Goal: Transaction & Acquisition: Purchase product/service

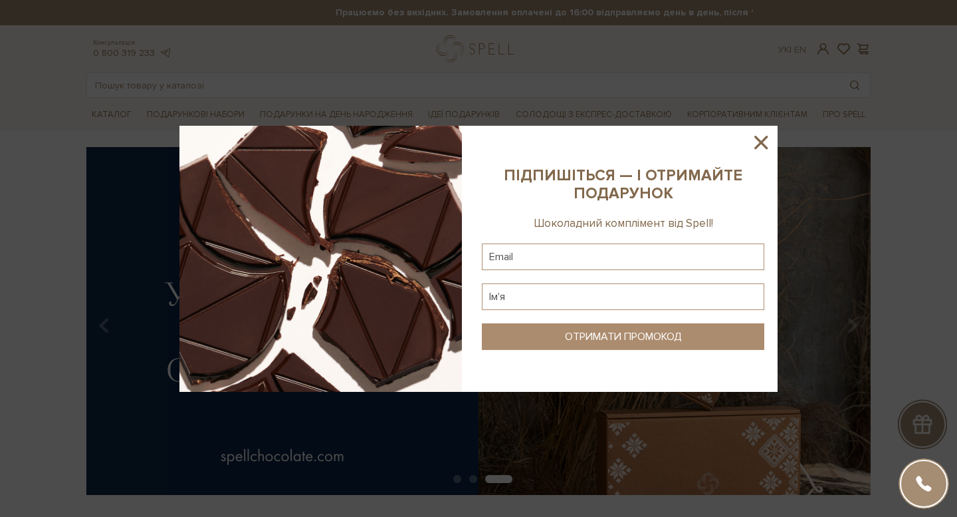
click at [763, 142] on icon at bounding box center [761, 142] width 13 height 13
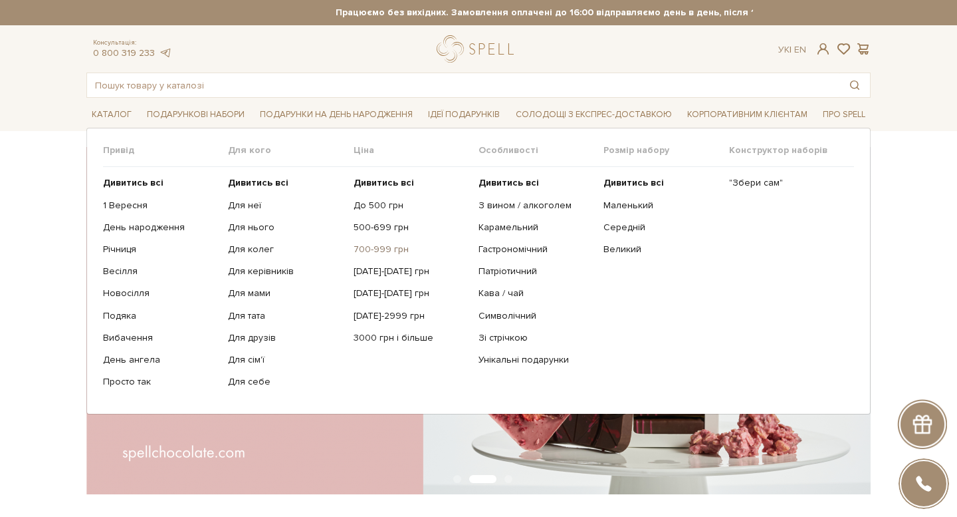
click at [377, 249] on link "700-999 грн" at bounding box center [411, 249] width 115 height 12
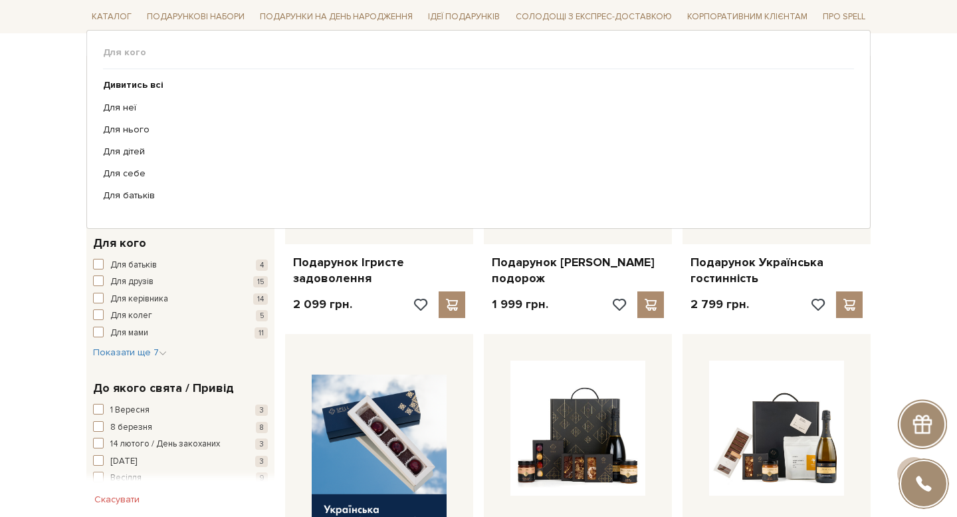
scroll to position [414, 0]
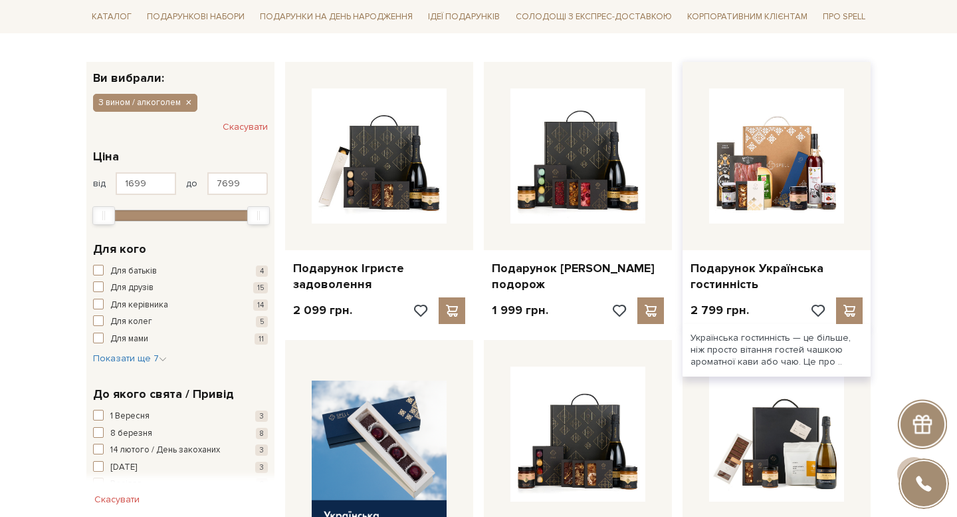
scroll to position [169, 0]
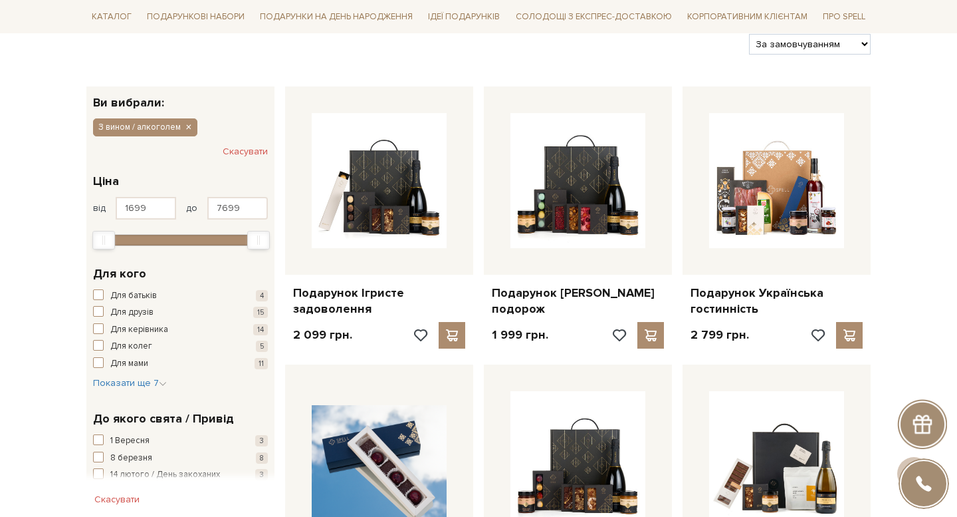
click at [799, 43] on select "За замовчуванням За Ціною (зростання) За Ціною (зменшення) Новинки За популярні…" at bounding box center [810, 44] width 122 height 21
select select "https://spellchocolate.com/our-productions/podarunkovi-box/z-vinom-alkogolem?so…"
click at [749, 34] on select "За замовчуванням За Ціною (зростання) За Ціною (зменшення) Новинки За популярні…" at bounding box center [810, 44] width 122 height 21
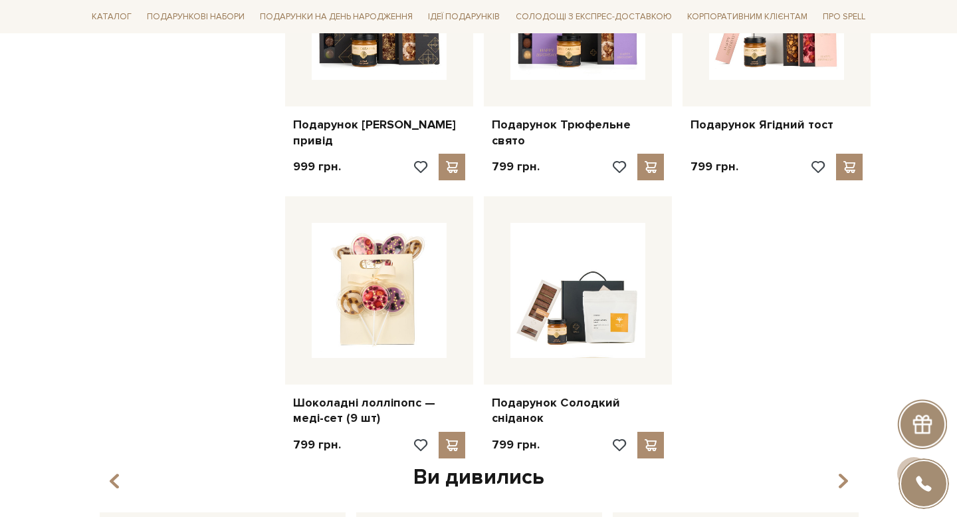
scroll to position [1463, 0]
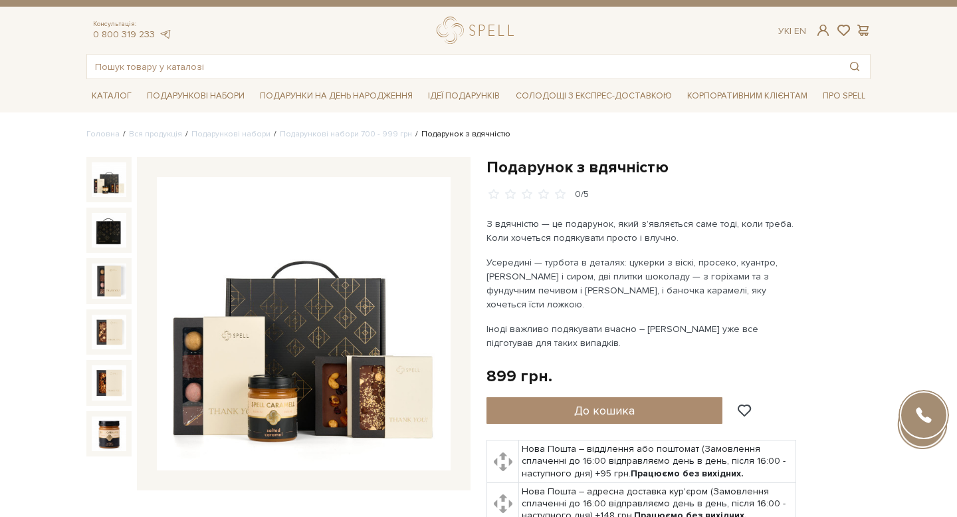
scroll to position [41, 0]
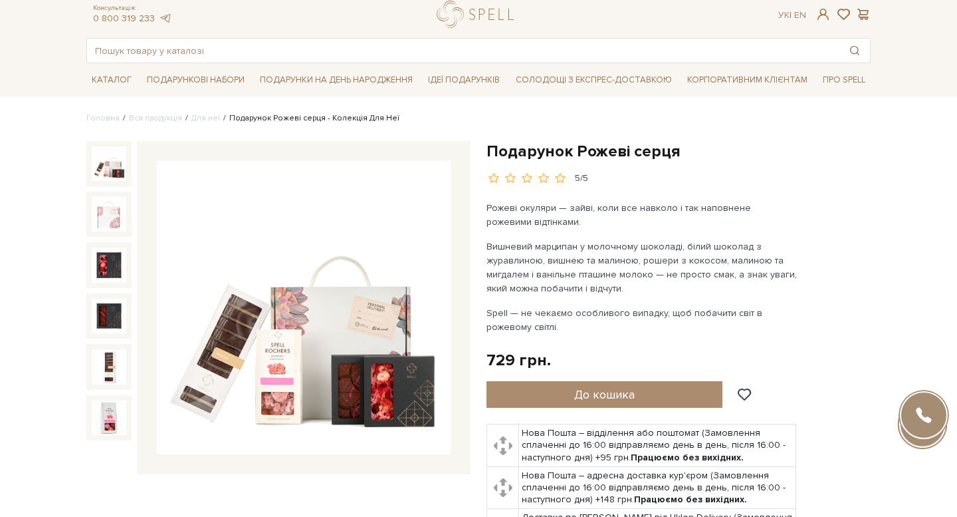
scroll to position [36, 0]
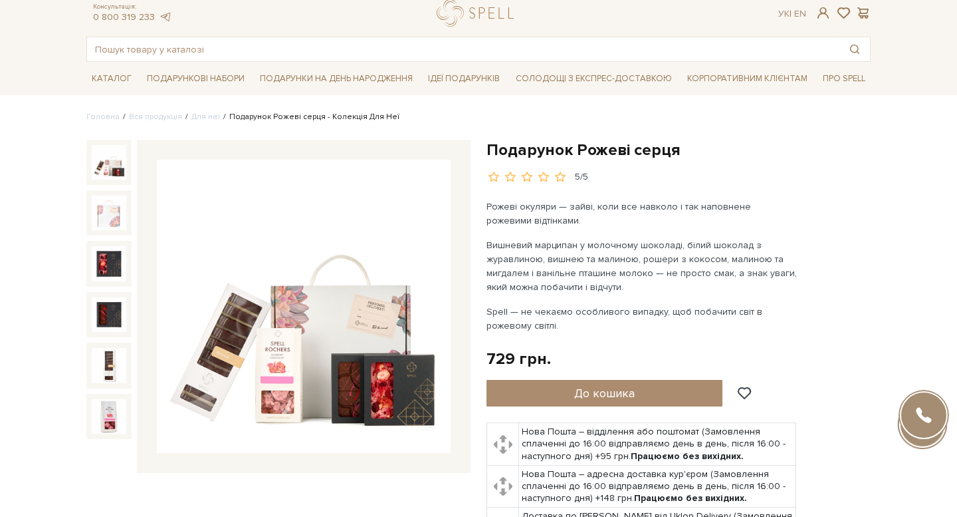
click at [198, 257] on img at bounding box center [304, 307] width 294 height 294
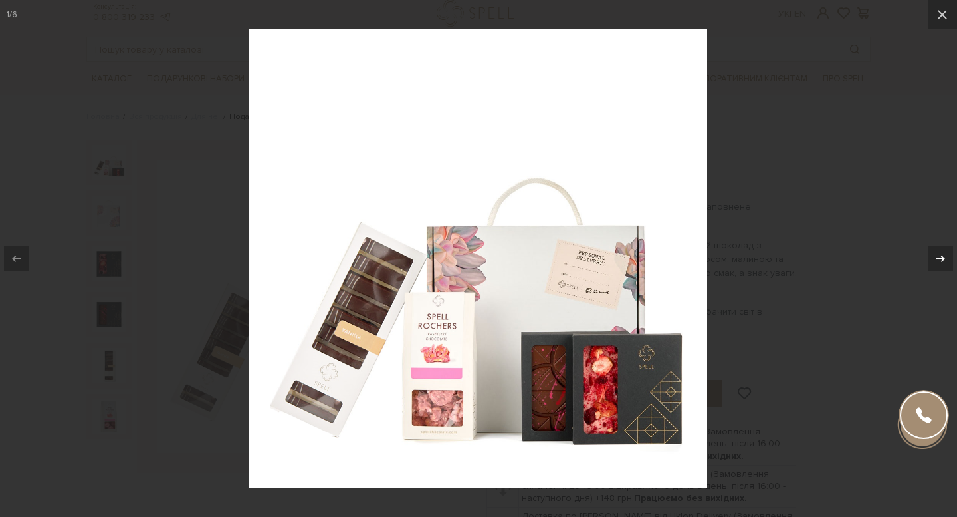
click at [941, 256] on icon at bounding box center [941, 259] width 16 height 16
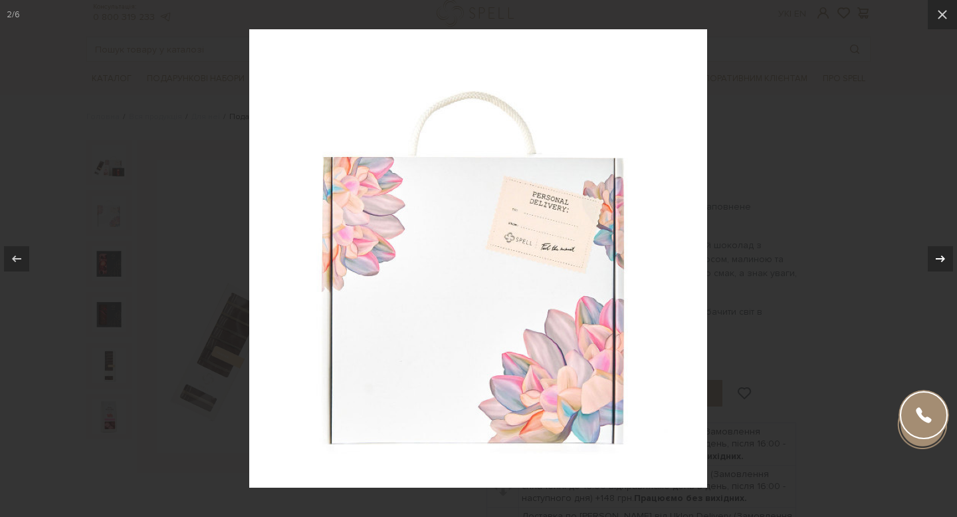
click at [941, 256] on icon at bounding box center [941, 259] width 16 height 16
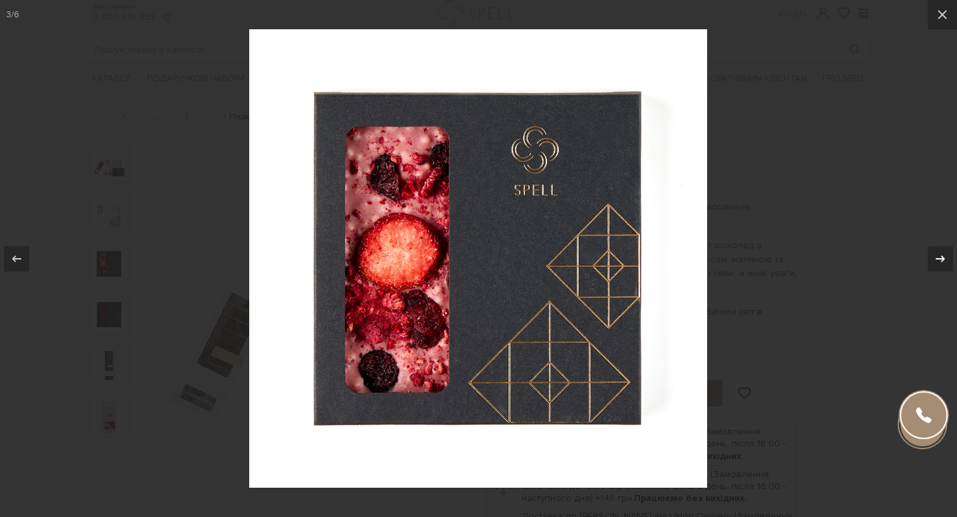
click at [941, 256] on icon at bounding box center [941, 259] width 16 height 16
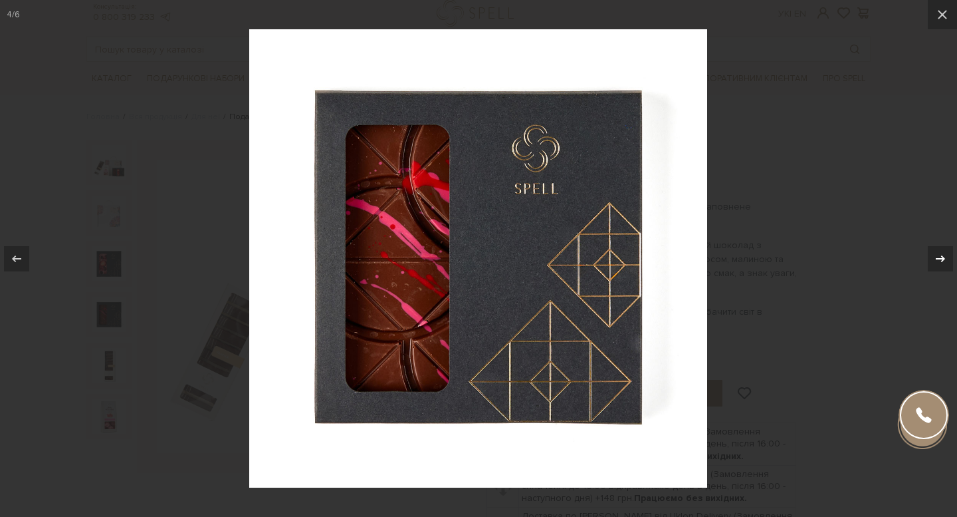
click at [941, 256] on icon at bounding box center [941, 259] width 16 height 16
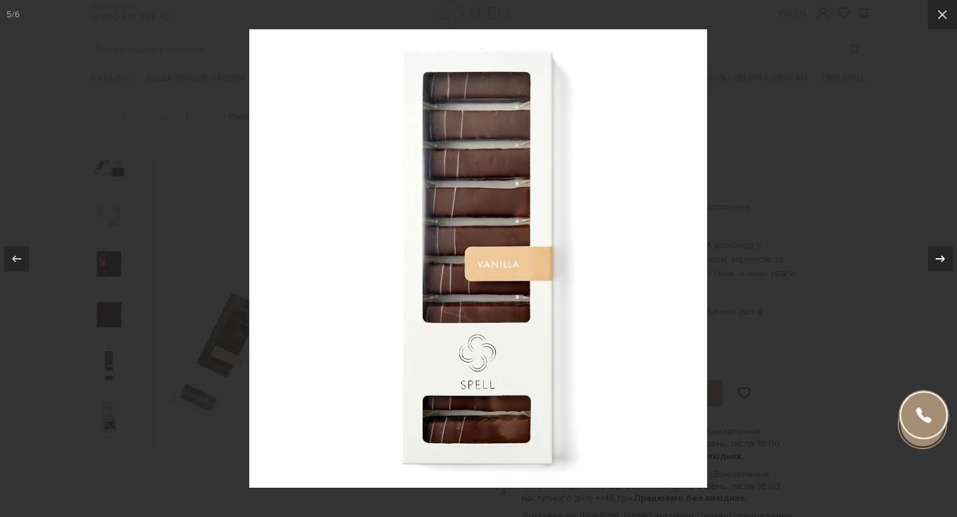
click at [941, 256] on icon at bounding box center [941, 259] width 16 height 16
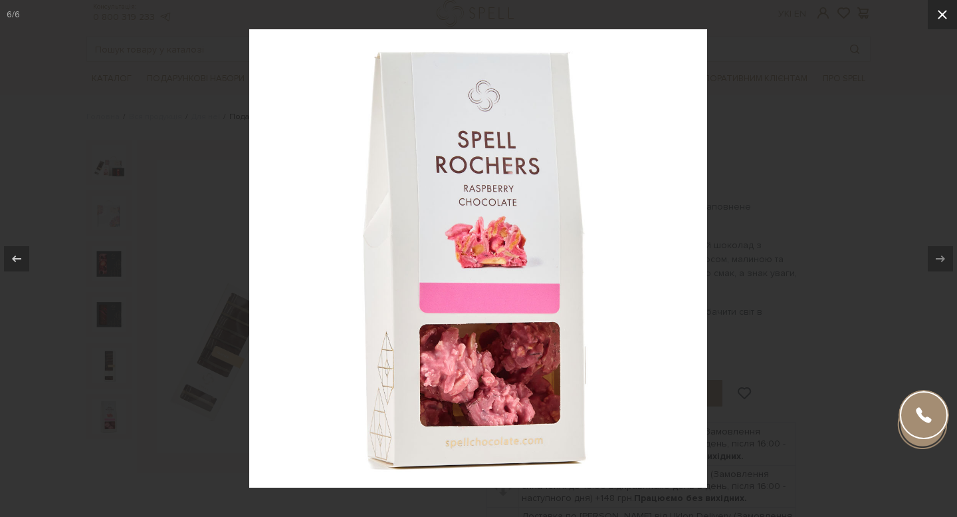
click at [945, 10] on icon at bounding box center [943, 15] width 16 height 16
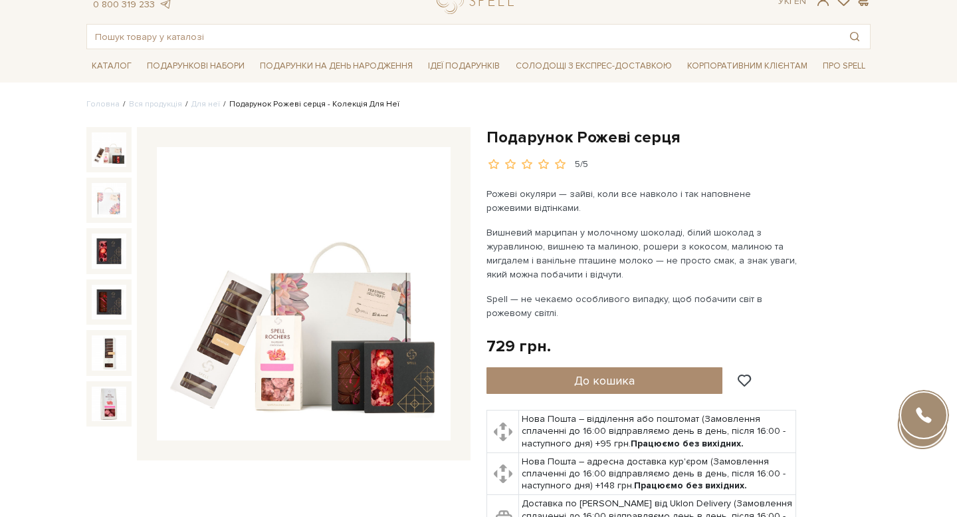
scroll to position [73, 0]
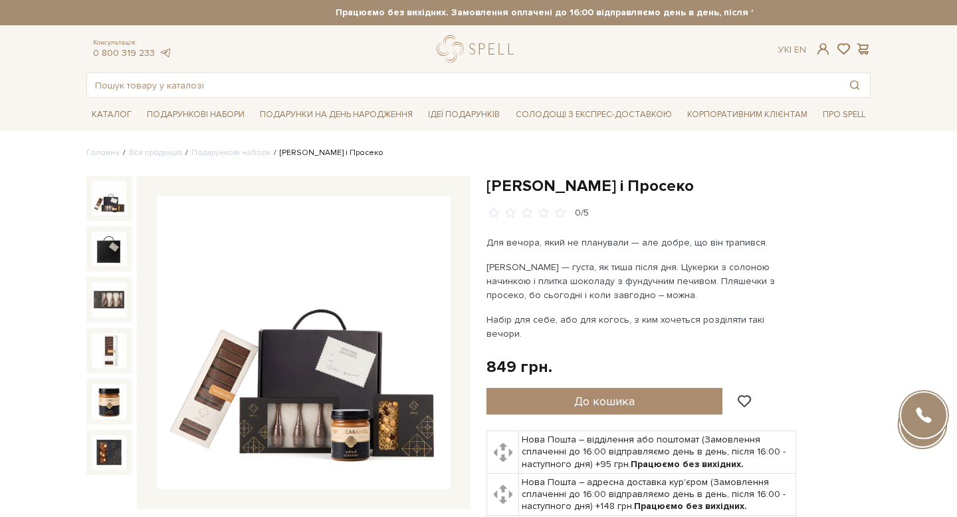
click at [323, 309] on img at bounding box center [304, 342] width 294 height 294
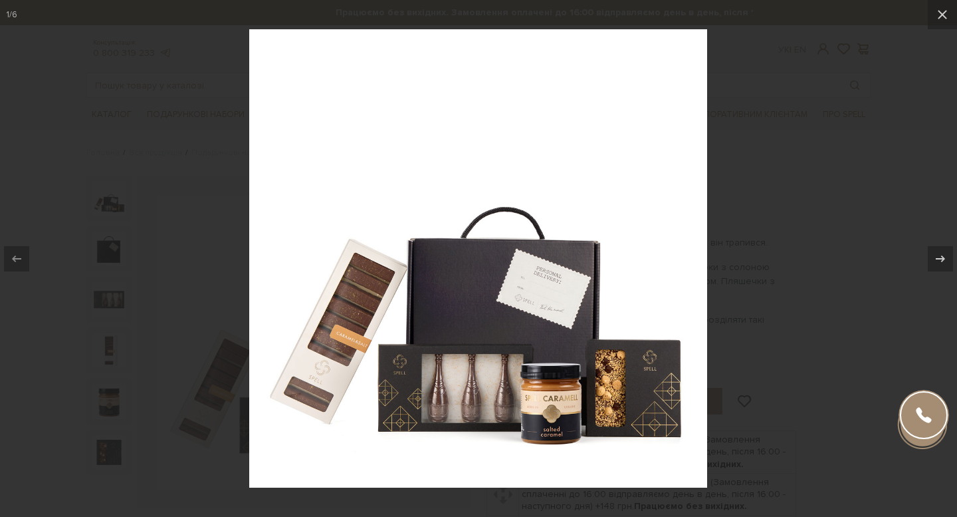
click at [887, 202] on div at bounding box center [478, 258] width 957 height 517
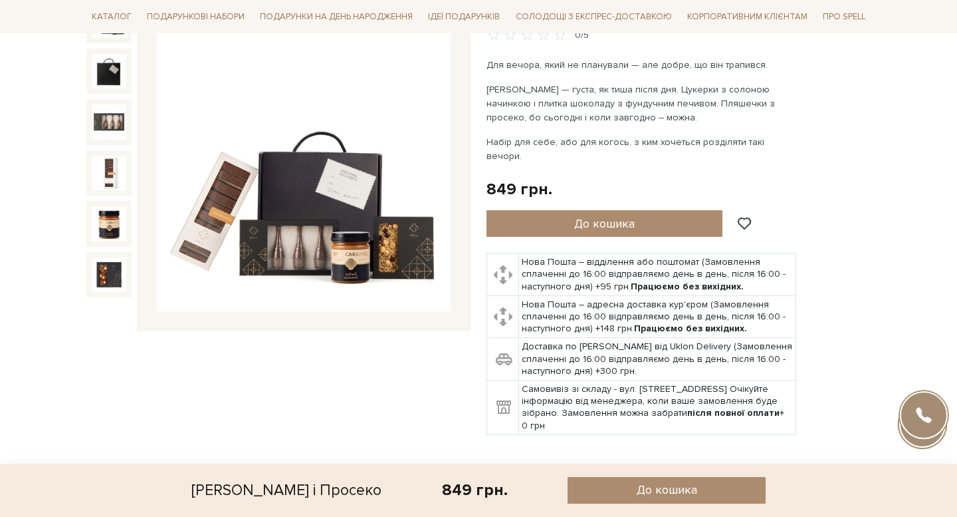
scroll to position [172, 0]
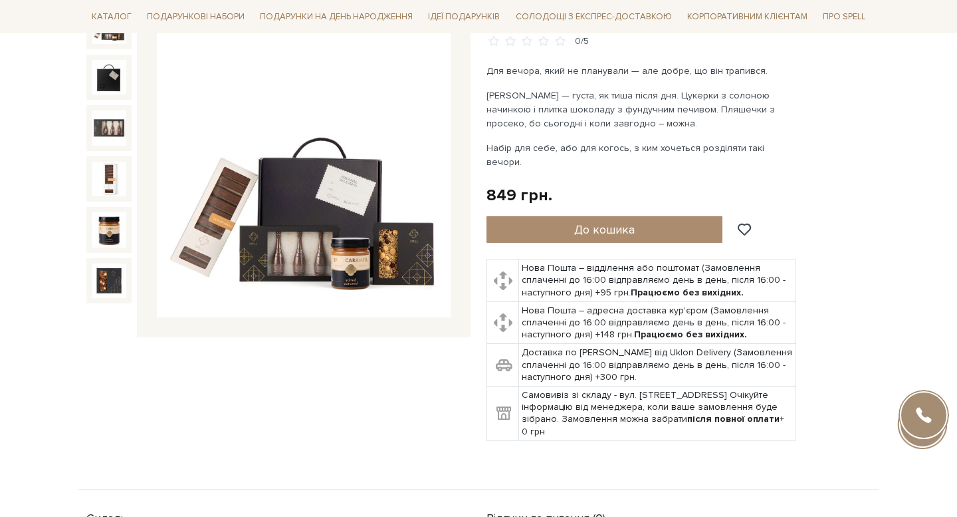
click at [324, 197] on img at bounding box center [304, 171] width 294 height 294
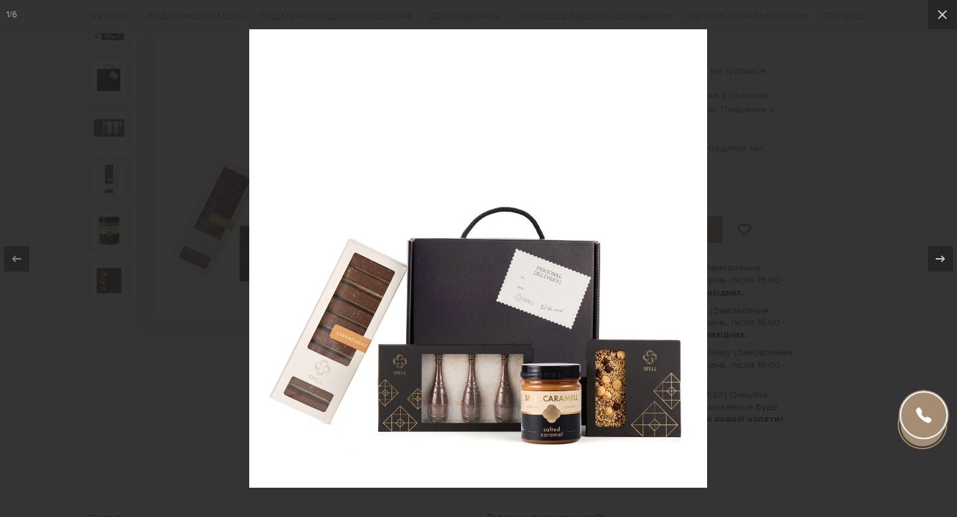
click at [866, 146] on div at bounding box center [478, 258] width 957 height 517
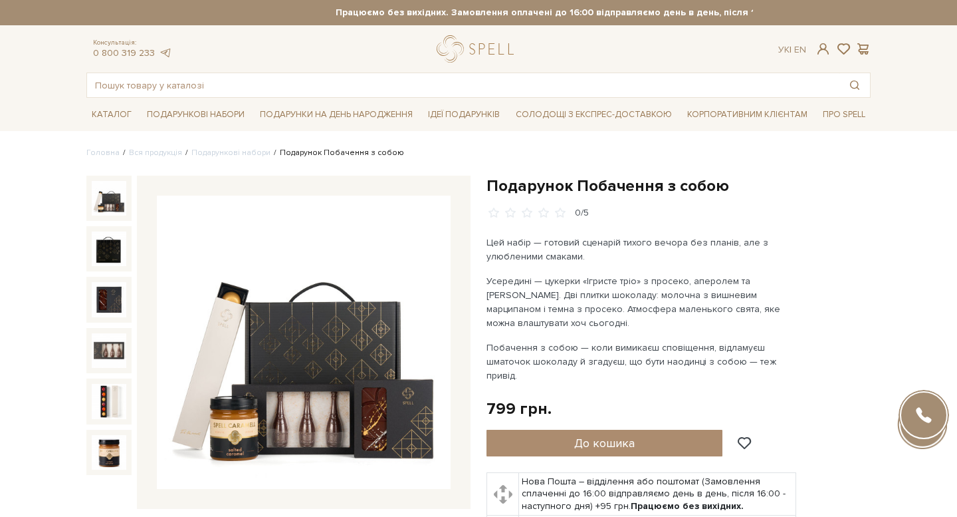
scroll to position [26, 0]
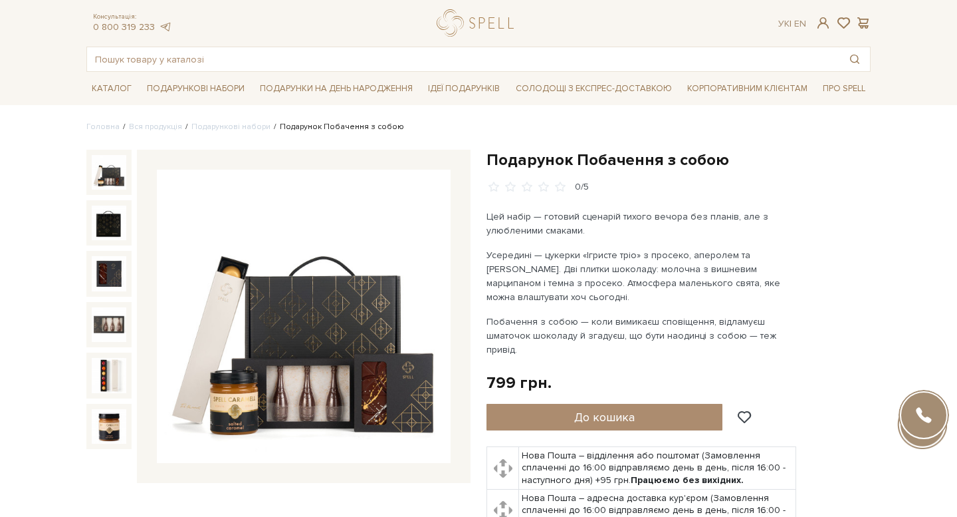
click at [345, 281] on img at bounding box center [304, 317] width 294 height 294
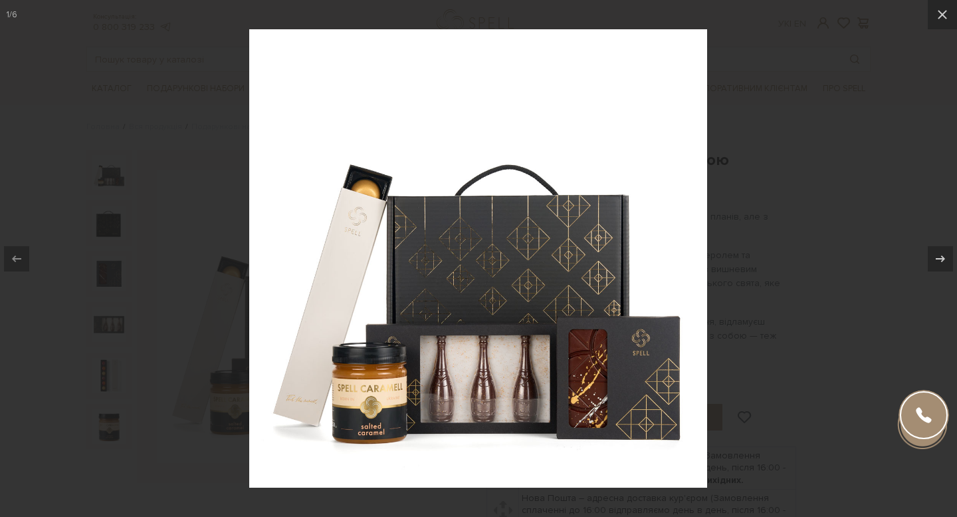
click at [817, 225] on div at bounding box center [478, 258] width 957 height 517
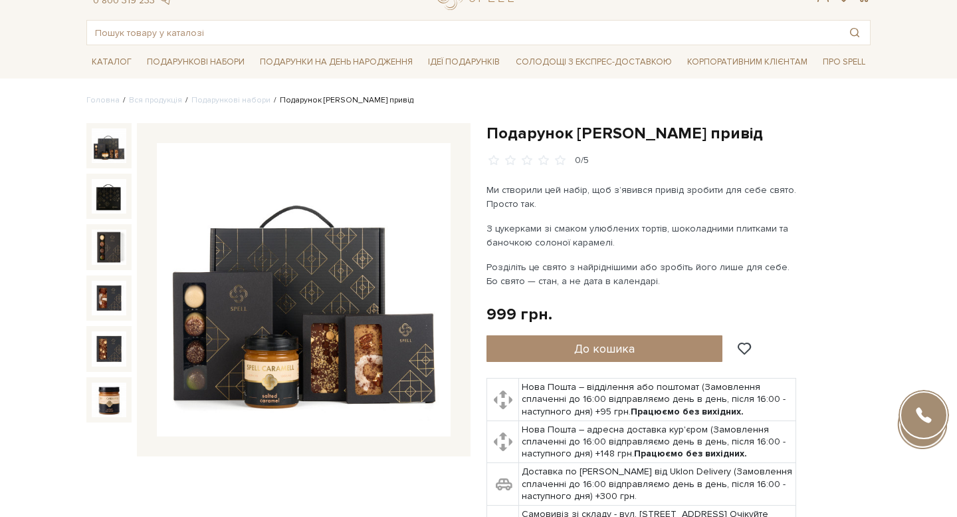
scroll to position [74, 0]
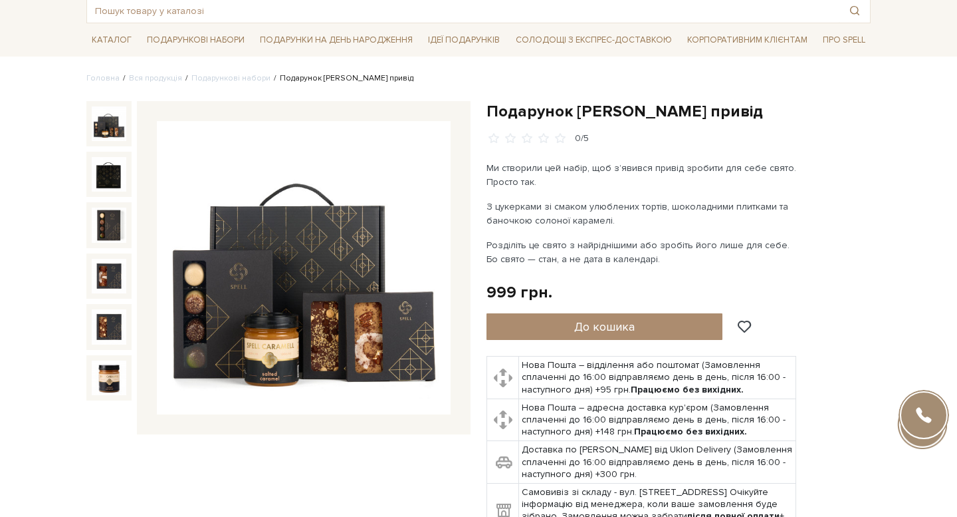
click at [844, 256] on div "Подарунок Солодкий привід 0/5" at bounding box center [679, 319] width 384 height 437
click at [861, 258] on div "Подарунок Солодкий привід 0/5" at bounding box center [679, 319] width 384 height 437
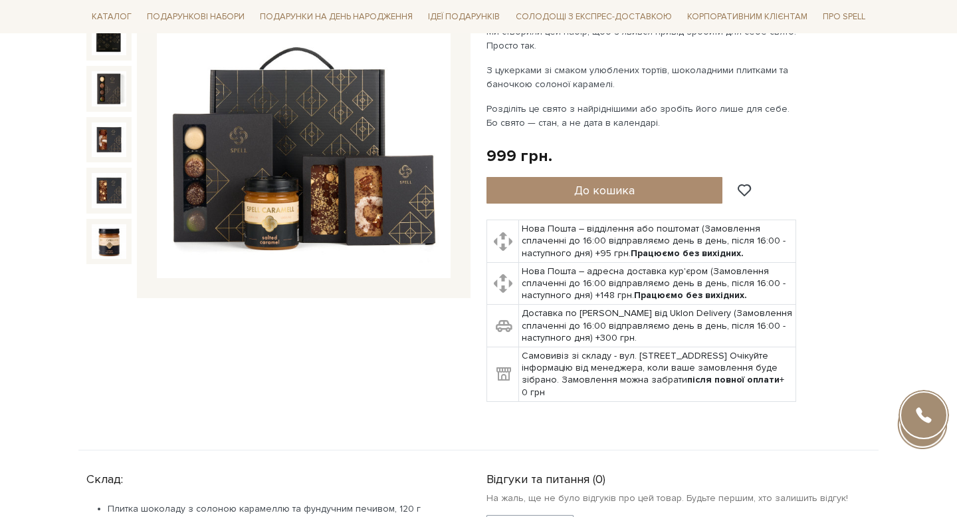
scroll to position [120, 0]
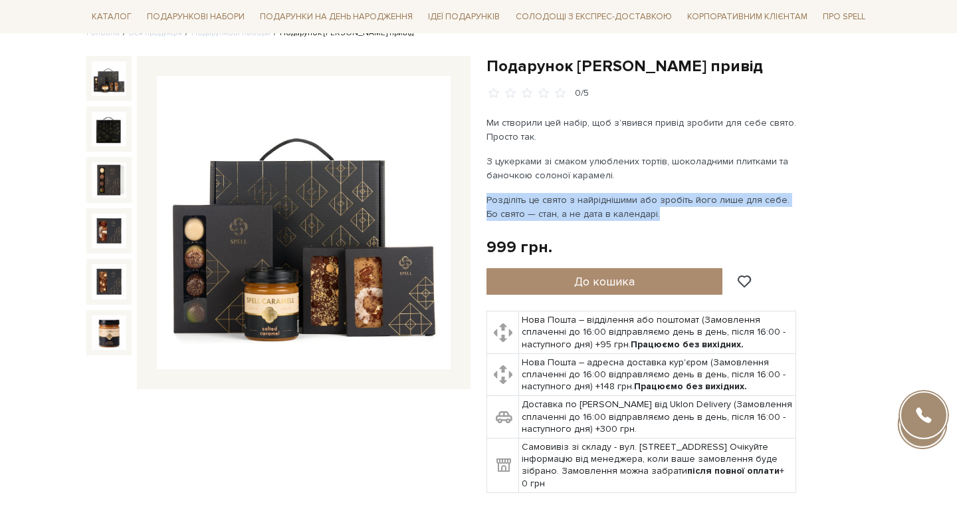
drag, startPoint x: 649, startPoint y: 210, endPoint x: 481, endPoint y: 193, distance: 168.4
click at [481, 193] on div "Подарунок Солодкий привід 0/5" at bounding box center [679, 282] width 400 height 453
drag, startPoint x: 485, startPoint y: 197, endPoint x: 659, endPoint y: 219, distance: 175.5
click at [659, 219] on div "Подарунок Солодкий привід 0/5" at bounding box center [679, 282] width 400 height 453
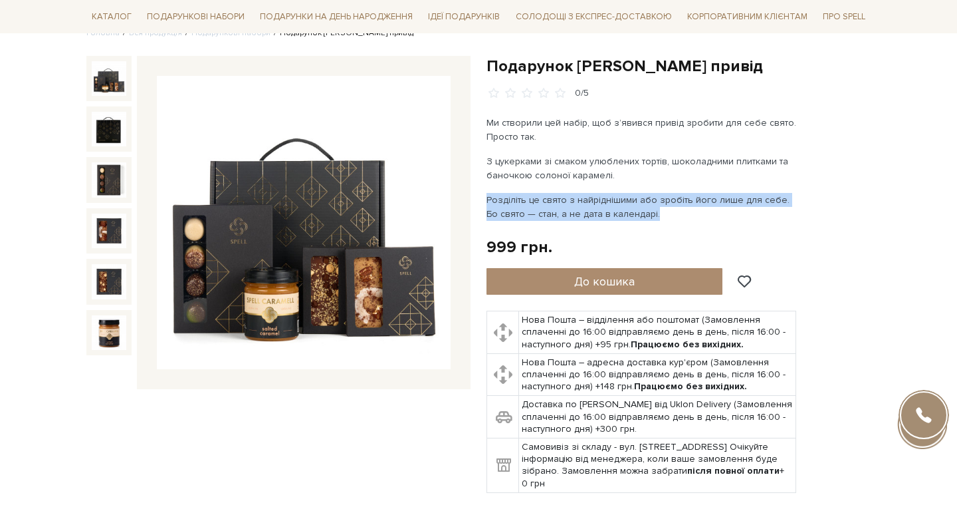
click at [659, 219] on p "Розділіть це свято з найріднішими або зробіть його лише для себе. Бо свято — ст…" at bounding box center [643, 207] width 312 height 28
drag, startPoint x: 647, startPoint y: 213, endPoint x: 489, endPoint y: 195, distance: 158.6
click at [489, 195] on p "Розділіть це свято з найріднішими або зробіть його лише для себе. Бо свято — ст…" at bounding box center [643, 207] width 312 height 28
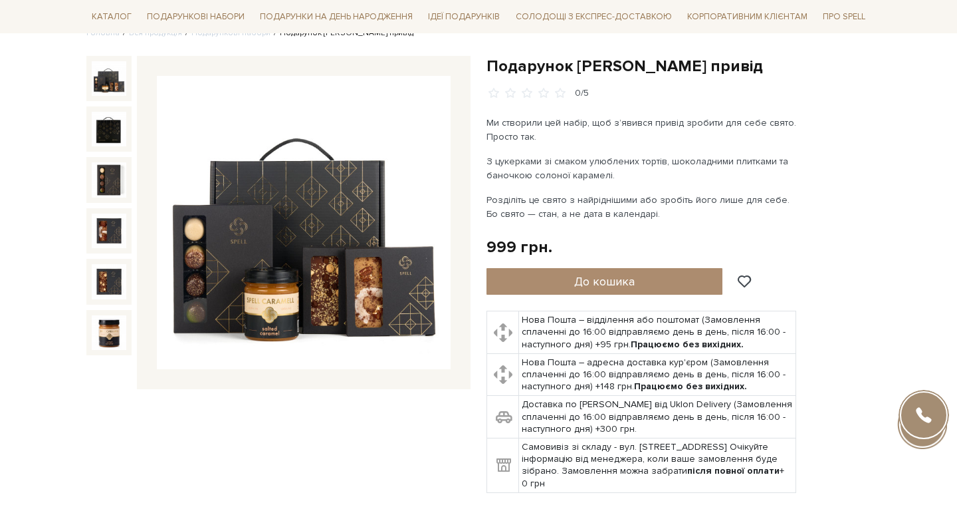
click at [485, 195] on div "Подарунок Солодкий привід 0/5" at bounding box center [679, 282] width 400 height 453
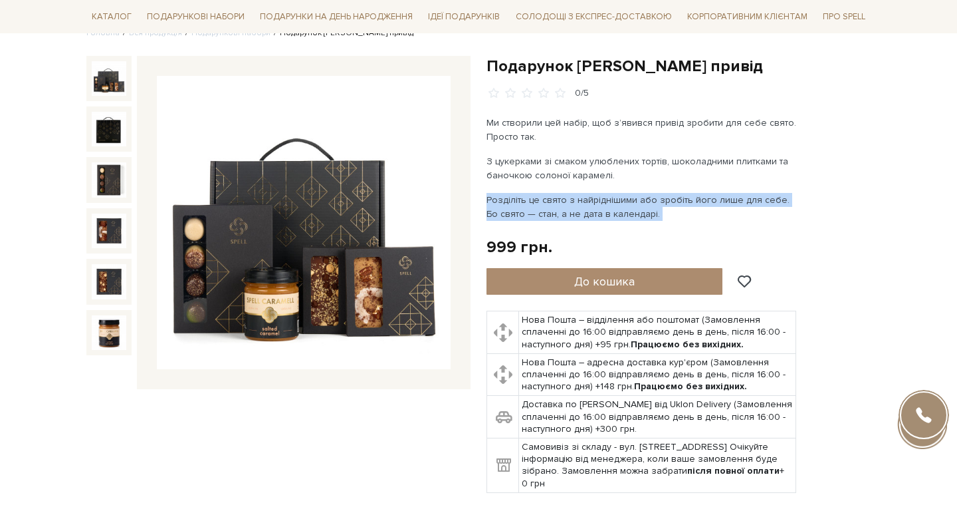
drag, startPoint x: 485, startPoint y: 196, endPoint x: 648, endPoint y: 210, distance: 162.8
click at [647, 211] on div "Подарунок Солодкий привід 0/5" at bounding box center [679, 282] width 400 height 453
click at [648, 210] on p "Розділіть це свято з найріднішими або зробіть його лише для себе. Бо свято — ст…" at bounding box center [643, 207] width 312 height 28
drag, startPoint x: 644, startPoint y: 211, endPoint x: 485, endPoint y: 194, distance: 160.4
click at [485, 194] on div "Подарунок Солодкий привід 0/5" at bounding box center [679, 282] width 400 height 453
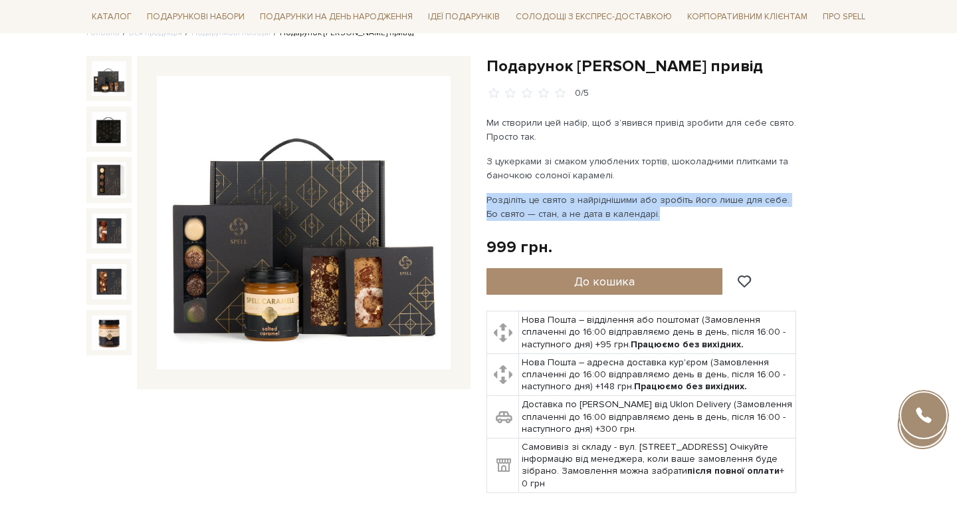
click at [485, 194] on div "Подарунок Солодкий привід 0/5" at bounding box center [679, 282] width 400 height 453
drag, startPoint x: 486, startPoint y: 197, endPoint x: 665, endPoint y: 212, distance: 179.5
click at [665, 212] on p "Розділіть це свято з найріднішими або зробіть його лише для себе. Бо свято — ст…" at bounding box center [643, 207] width 312 height 28
drag, startPoint x: 646, startPoint y: 215, endPoint x: 489, endPoint y: 199, distance: 157.8
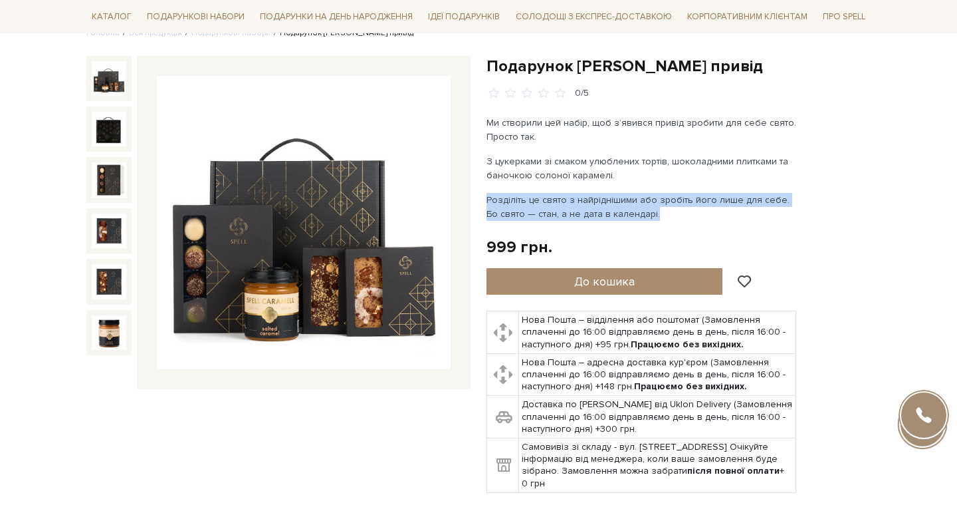
click at [489, 199] on p "Розділіть це свято з найріднішими або зробіть його лише для себе. Бо свято — ст…" at bounding box center [643, 207] width 312 height 28
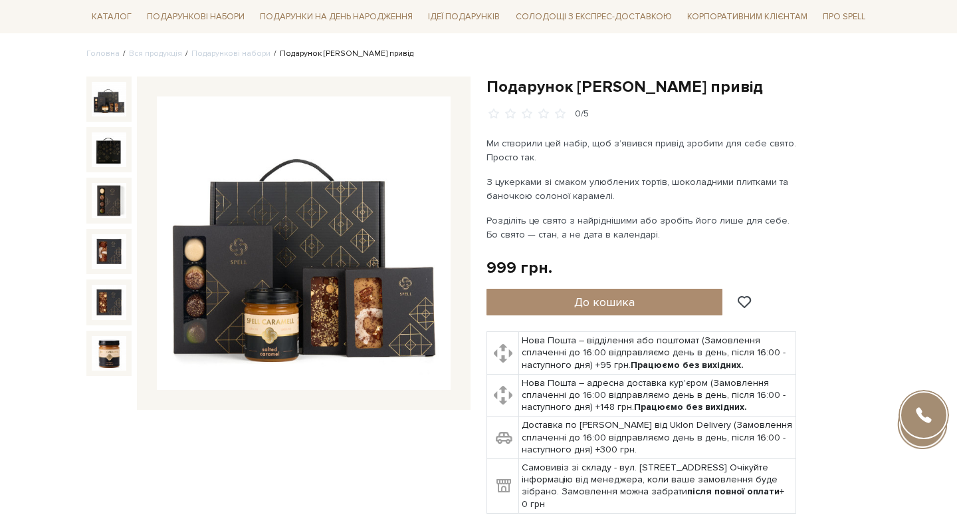
scroll to position [100, 0]
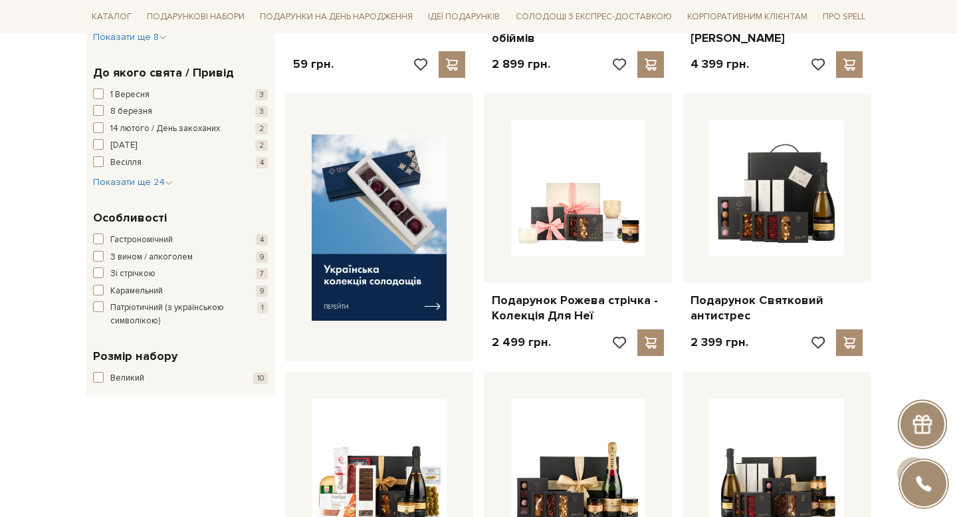
scroll to position [415, 0]
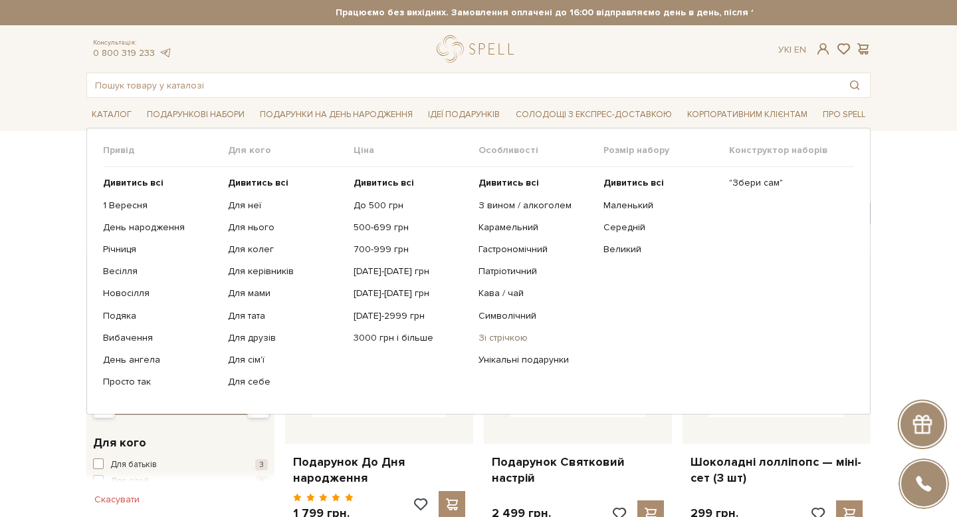
click at [503, 332] on link "Зі стрічкою" at bounding box center [536, 338] width 115 height 12
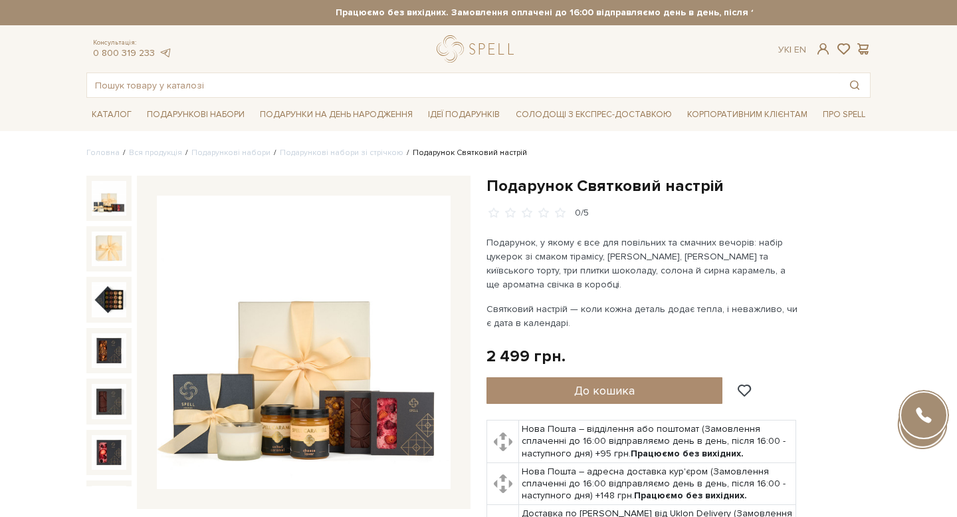
click at [614, 300] on div "Подарунок, у якому є все для повільних та смачних вечорів: набір цукерок зі сма…" at bounding box center [643, 282] width 312 height 94
click at [342, 305] on img at bounding box center [304, 342] width 294 height 294
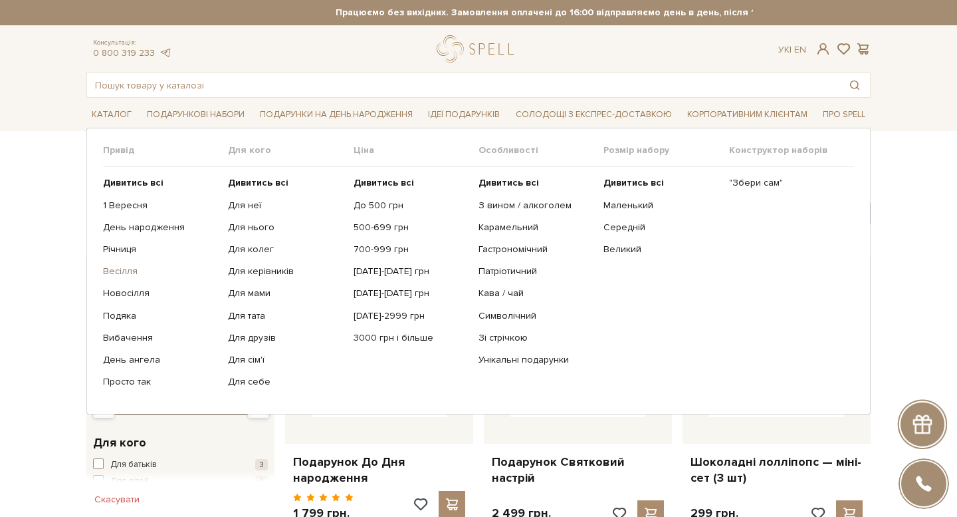
click at [132, 273] on link "Весілля" at bounding box center [160, 271] width 115 height 12
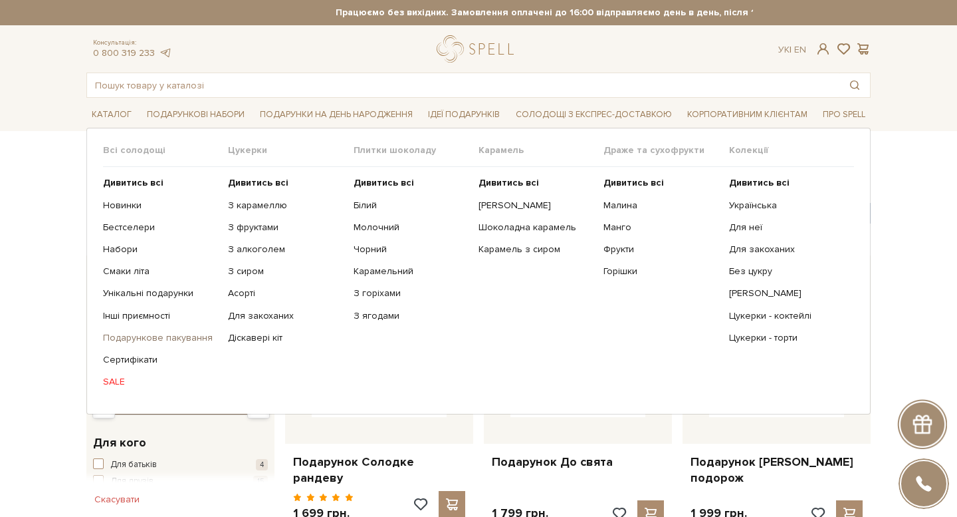
click at [142, 336] on link "Подарункове пакування" at bounding box center [160, 338] width 115 height 12
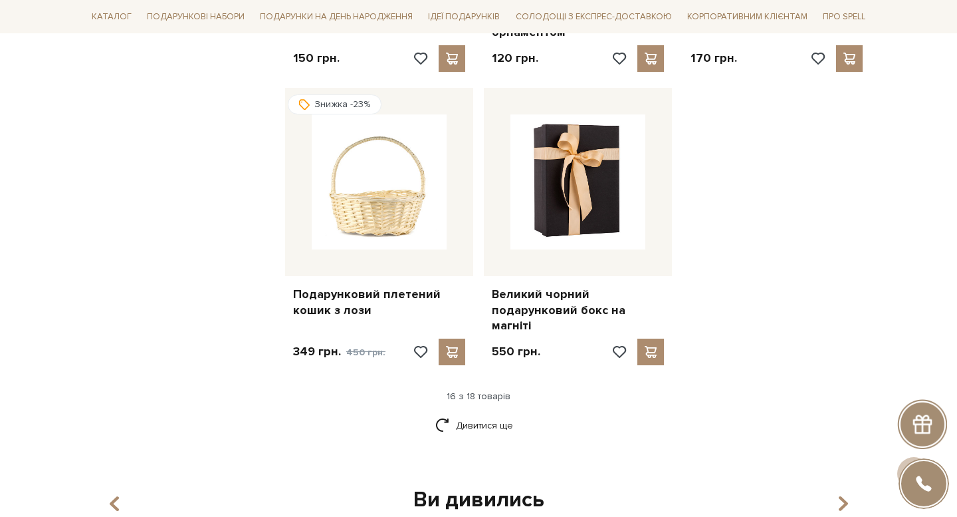
scroll to position [1613, 0]
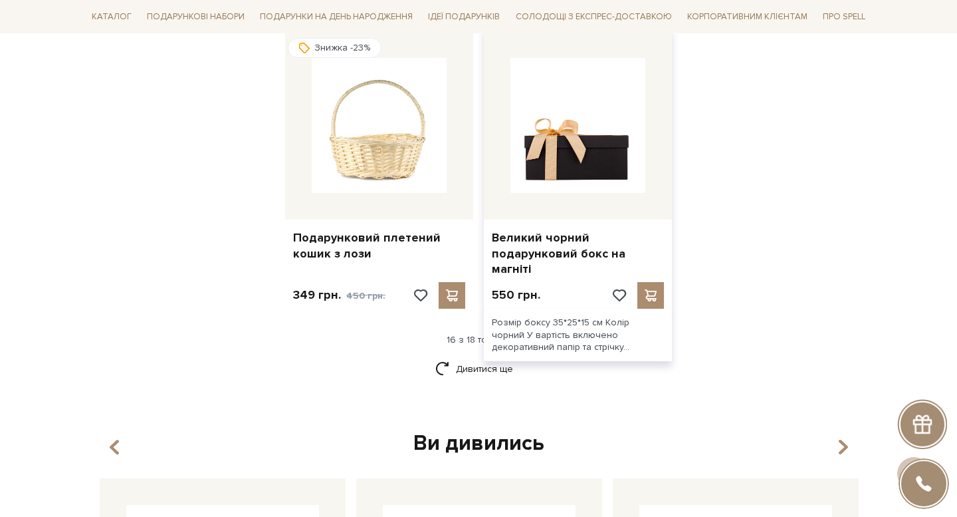
click at [596, 120] on img at bounding box center [578, 125] width 135 height 135
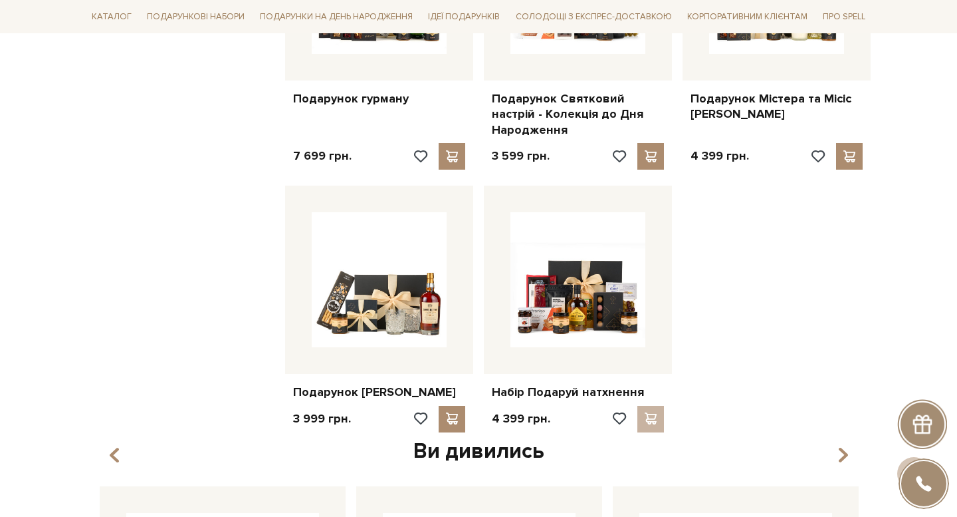
scroll to position [1565, 0]
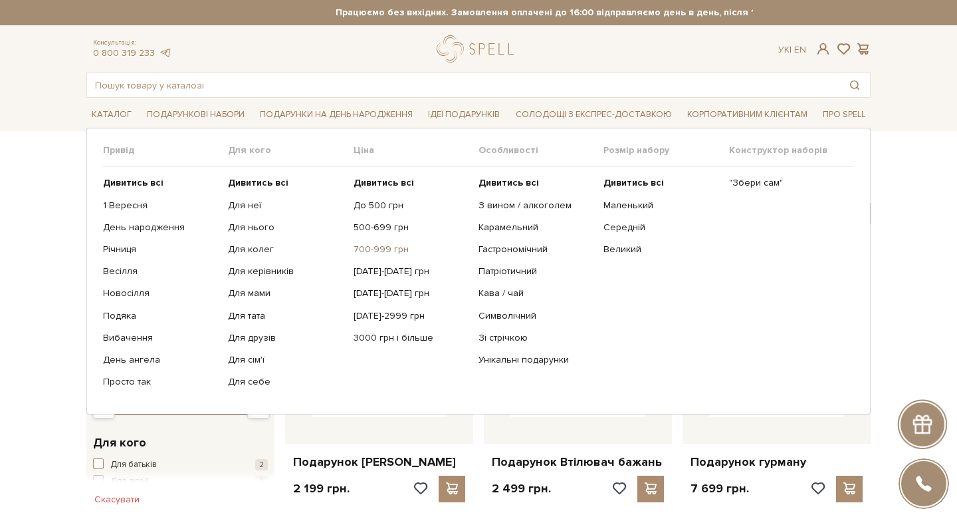
click at [379, 249] on link "700-999 грн" at bounding box center [411, 249] width 115 height 12
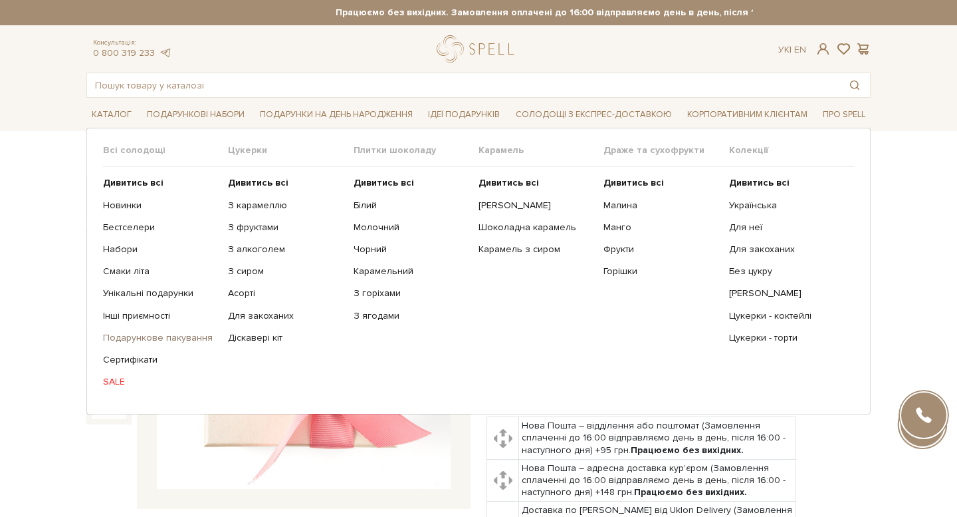
click at [136, 338] on link "Подарункове пакування" at bounding box center [160, 338] width 115 height 12
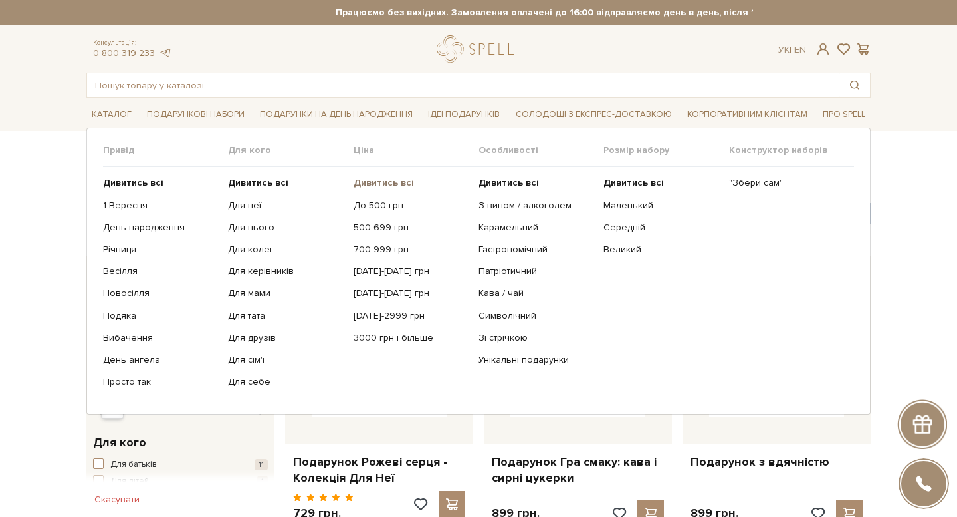
click at [381, 184] on b "Дивитись всі" at bounding box center [384, 182] width 61 height 11
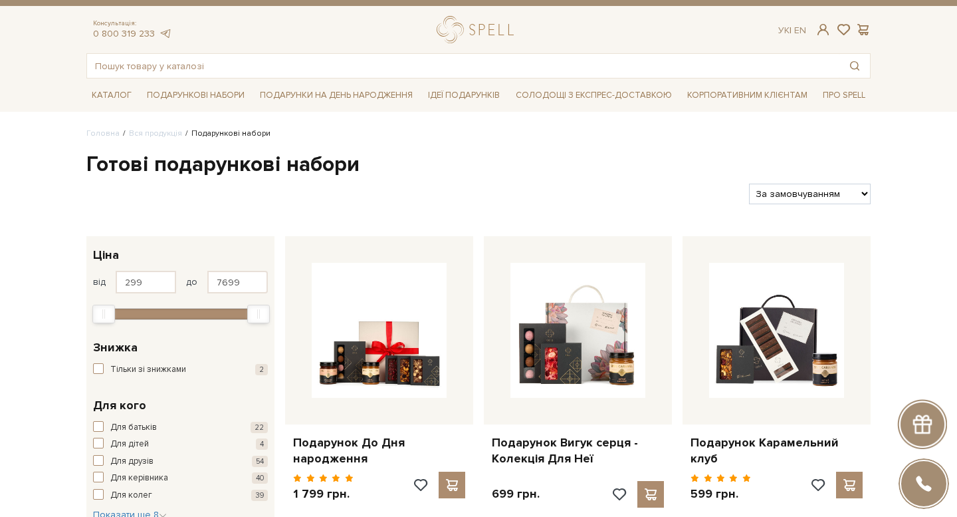
scroll to position [37, 0]
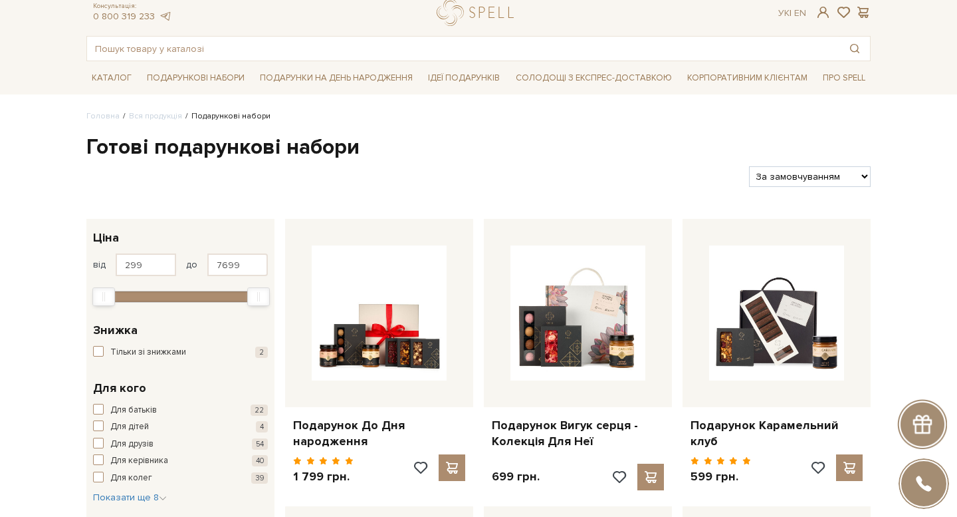
click at [817, 175] on select "За замовчуванням За Ціною (зростання) За Ціною (зменшення) Новинки За популярні…" at bounding box center [810, 176] width 122 height 21
select select "https://spellchocolate.com/our-productions/podarunkovi-box/?sort=p.price&order=…"
click at [749, 166] on select "За замовчуванням За Ціною (зростання) За Ціною (зменшення) Новинки За популярні…" at bounding box center [810, 176] width 122 height 21
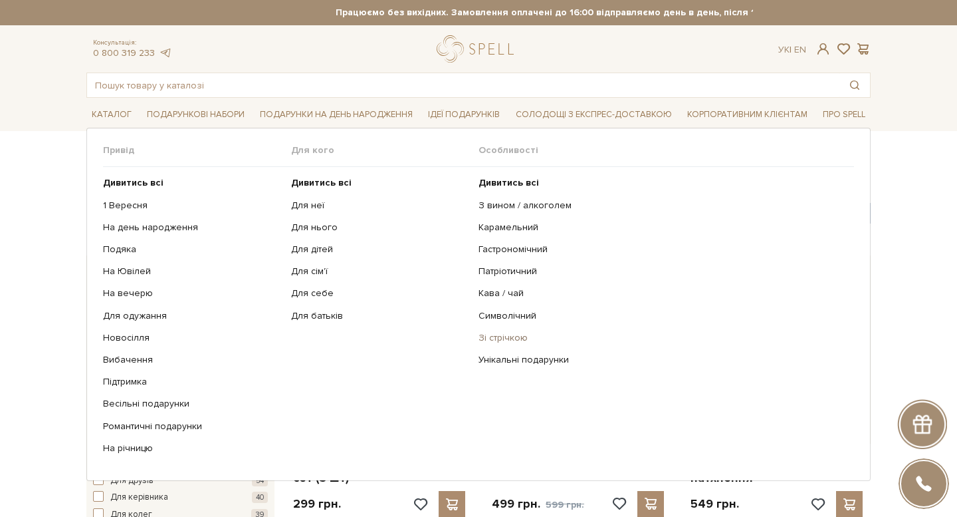
click at [506, 338] on link "Зі стрічкою" at bounding box center [662, 338] width 366 height 12
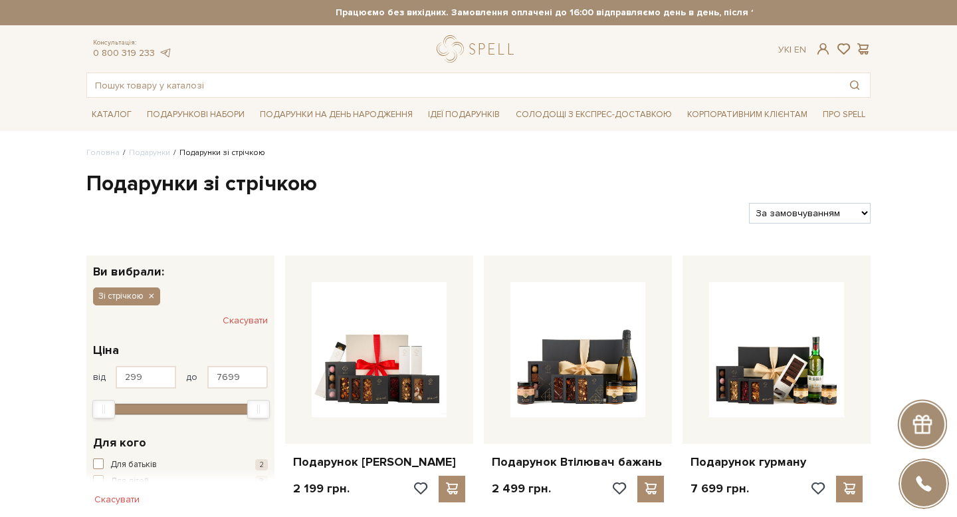
click at [816, 214] on select "За замовчуванням За Ціною (зростання) За Ціною (зменшення) Новинки За популярні…" at bounding box center [810, 213] width 122 height 21
select select "https://spellchocolate.com/podarunki/zi-strichkoju?sort=p.price&order=ASC"
click at [749, 203] on select "За замовчуванням За Ціною (зростання) За Ціною (зменшення) Новинки За популярні…" at bounding box center [810, 213] width 122 height 21
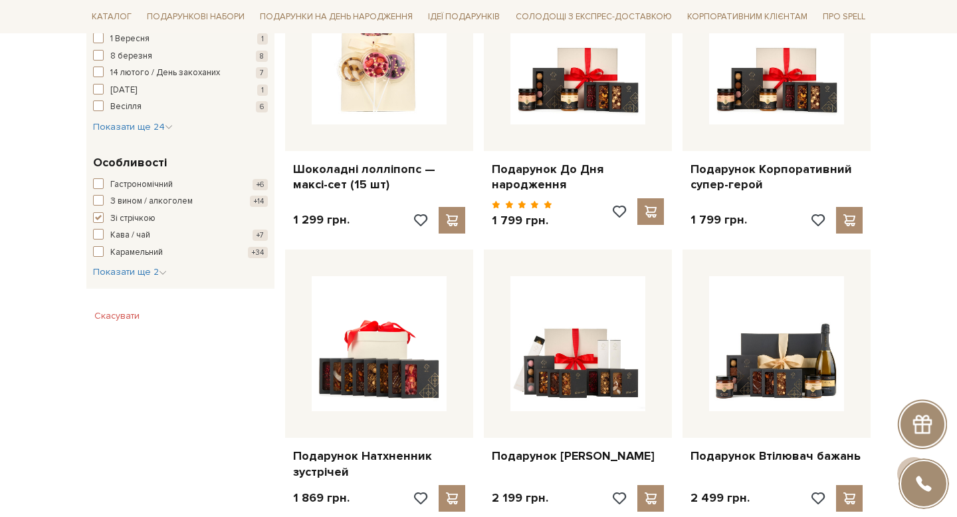
scroll to position [570, 0]
